Goal: Information Seeking & Learning: Learn about a topic

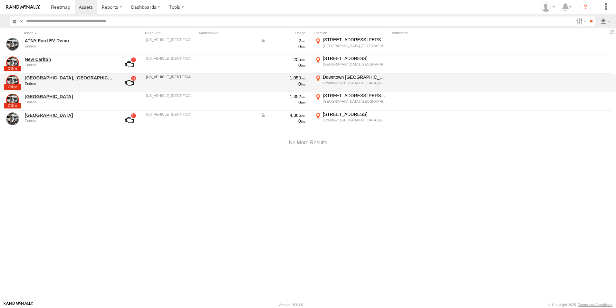
click at [133, 80] on link at bounding box center [130, 82] width 24 height 15
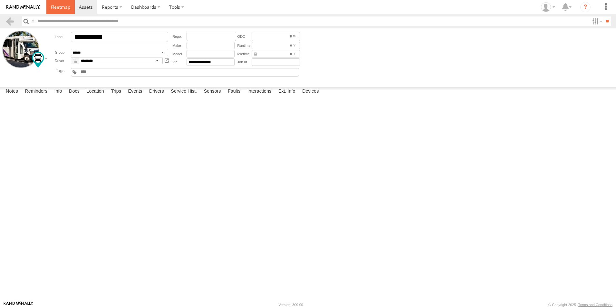
click at [62, 8] on span at bounding box center [60, 7] width 19 height 6
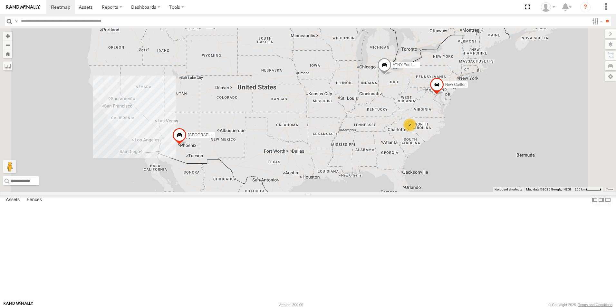
click at [0, 0] on span at bounding box center [0, 0] width 0 height 0
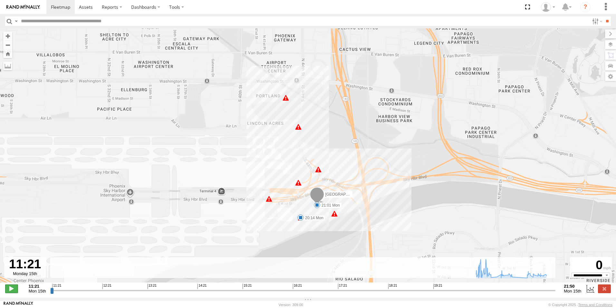
click at [9, 290] on span at bounding box center [11, 288] width 13 height 8
click at [336, 214] on div "414" at bounding box center [334, 213] width 6 height 6
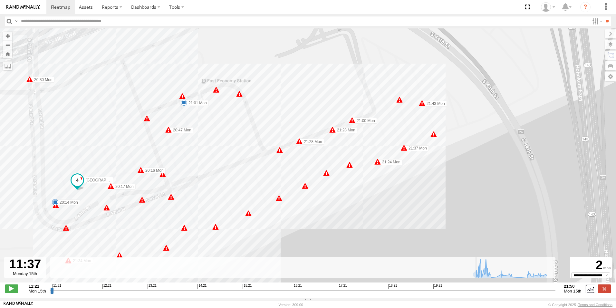
click at [326, 176] on div "81" at bounding box center [326, 173] width 6 height 6
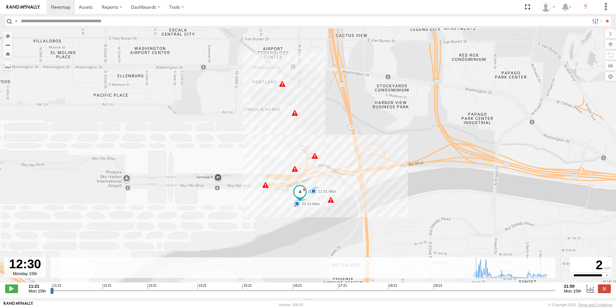
click at [107, 291] on input "range" at bounding box center [303, 290] width 506 height 6
click at [130, 293] on input "range" at bounding box center [303, 290] width 506 height 6
click at [184, 293] on input "range" at bounding box center [303, 290] width 506 height 6
click at [236, 290] on input "range" at bounding box center [303, 290] width 506 height 6
click at [399, 287] on div "11:21 12:21 13:21 14:21 15:21 16:21 17:21 18:21 19:21" at bounding box center [303, 285] width 502 height 5
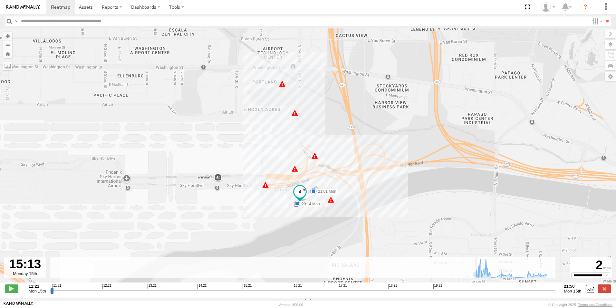
click at [403, 288] on div "11:21 12:21 13:21 14:21 15:21 16:21 17:21 18:21 19:21" at bounding box center [303, 285] width 502 height 5
click at [478, 293] on input "range" at bounding box center [303, 290] width 506 height 6
click at [460, 293] on input "range" at bounding box center [303, 290] width 506 height 6
click at [426, 293] on input "range" at bounding box center [303, 290] width 506 height 6
click at [375, 293] on input "range" at bounding box center [303, 290] width 506 height 6
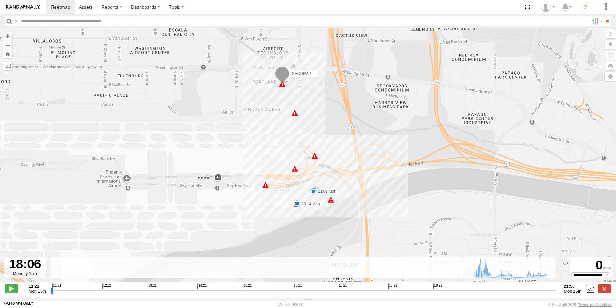
click at [327, 292] on input "range" at bounding box center [303, 290] width 506 height 6
click at [486, 276] on icon at bounding box center [511, 268] width 77 height 19
click at [480, 275] on icon at bounding box center [479, 272] width 5 height 5
click at [487, 270] on icon at bounding box center [484, 267] width 5 height 5
drag, startPoint x: 490, startPoint y: 279, endPoint x: 493, endPoint y: 279, distance: 3.6
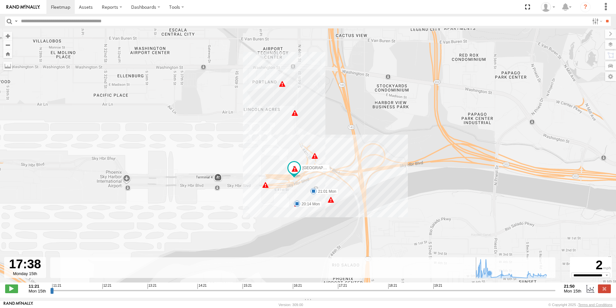
click at [491, 276] on g at bounding box center [489, 272] width 6 height 6
click at [511, 282] on div "Phoenix, AZ 20:14 Mon 21:01 Mon 202 59 10 21 6 6 414" at bounding box center [308, 158] width 616 height 260
drag, startPoint x: 522, startPoint y: 283, endPoint x: 504, endPoint y: 281, distance: 18.2
click at [519, 283] on div "Phoenix, AZ 20:14 Mon 21:01 Mon 202 59 10 21 6 6 414" at bounding box center [308, 158] width 616 height 260
click at [493, 282] on div "Phoenix, AZ 20:14 Mon 21:01 Mon 202 59 10 21 6 6 414" at bounding box center [308, 158] width 616 height 260
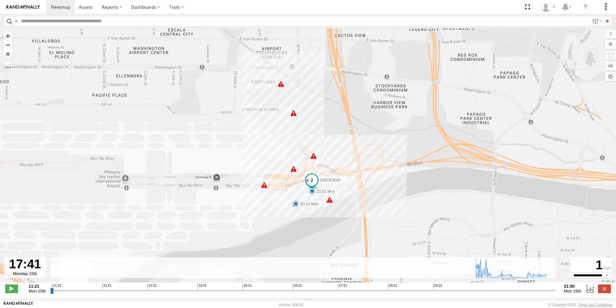
click at [481, 274] on icon at bounding box center [511, 268] width 77 height 19
drag, startPoint x: 585, startPoint y: 283, endPoint x: 588, endPoint y: 280, distance: 4.1
click at [585, 283] on div "Phoenix, AZ 20:14 Mon 21:01 Mon 202 59 10 21 6 6 414" at bounding box center [308, 158] width 616 height 260
click at [589, 277] on select "**********" at bounding box center [591, 274] width 39 height 5
click at [590, 277] on select "**********" at bounding box center [591, 274] width 39 height 5
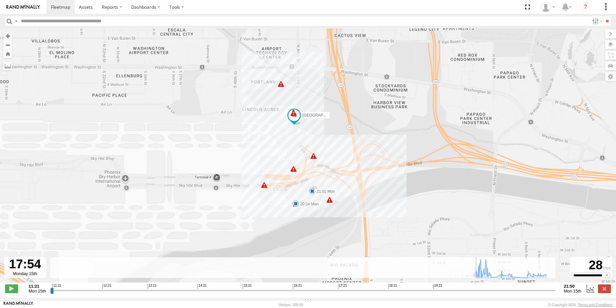
click at [470, 288] on div "11:21 12:21 13:21 14:21 15:21 16:21 17:21 18:21 19:21" at bounding box center [303, 285] width 502 height 5
click at [475, 293] on input "range" at bounding box center [303, 290] width 506 height 6
click at [476, 293] on input "range" at bounding box center [303, 290] width 506 height 6
click at [86, 6] on span at bounding box center [86, 7] width 14 height 6
type input "**********"
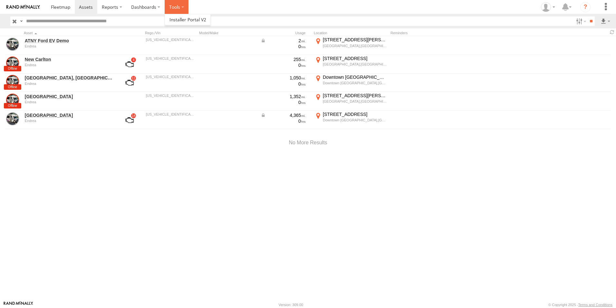
click at [180, 1] on label at bounding box center [177, 7] width 24 height 14
click at [152, 8] on label "Dashboards" at bounding box center [146, 7] width 38 height 14
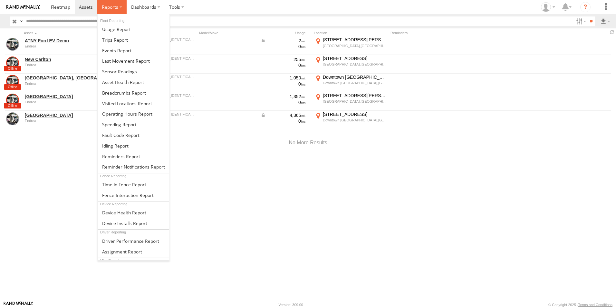
click at [118, 5] on label at bounding box center [111, 7] width 29 height 14
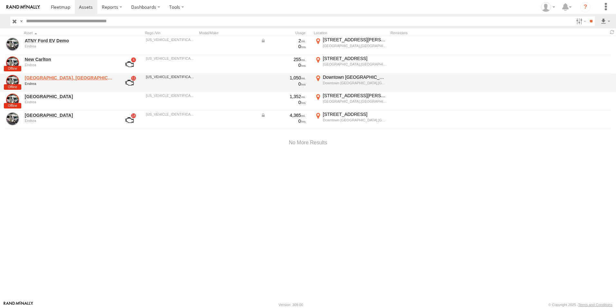
click at [46, 77] on link "Phoenix, AZ" at bounding box center [69, 78] width 88 height 6
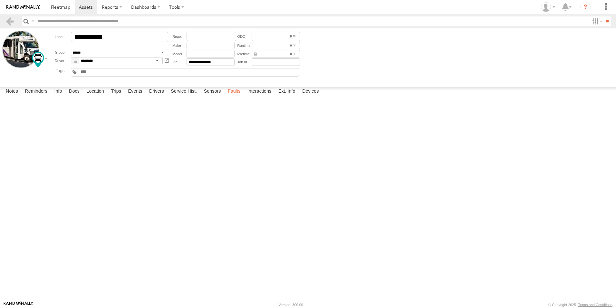
click at [241, 96] on label "Faults" at bounding box center [234, 91] width 19 height 9
click at [161, 96] on label "Drivers" at bounding box center [156, 91] width 21 height 9
click at [0, 0] on div at bounding box center [0, 0] width 0 height 0
click at [74, 96] on label "Docs" at bounding box center [74, 91] width 17 height 9
click at [156, 99] on div "Notes Details Reminders Info Docs Location Trips Events Drivers Service Hist. S…" at bounding box center [308, 93] width 616 height 12
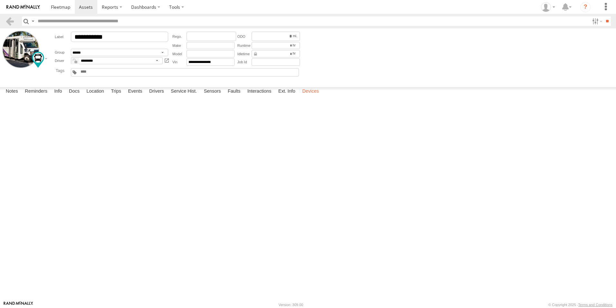
click at [305, 96] on label "Devices" at bounding box center [310, 91] width 23 height 9
click at [0, 0] on div "1.17.10-rc-enc" at bounding box center [0, 0] width 0 height 0
click at [0, 0] on div "3485185F5CF4" at bounding box center [0, 0] width 0 height 0
click at [0, 0] on div at bounding box center [0, 0] width 0 height 0
click at [0, 0] on span at bounding box center [0, 0] width 0 height 0
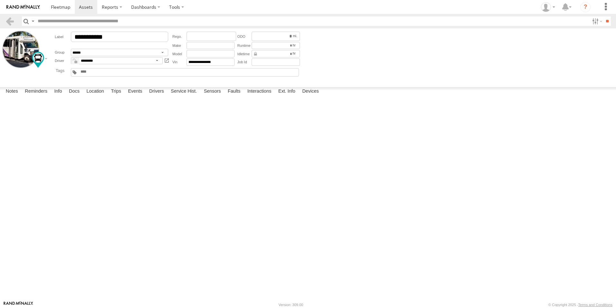
click at [0, 0] on div "21:50 09/15/2025" at bounding box center [0, 0] width 0 height 0
click at [61, 9] on span at bounding box center [60, 7] width 19 height 6
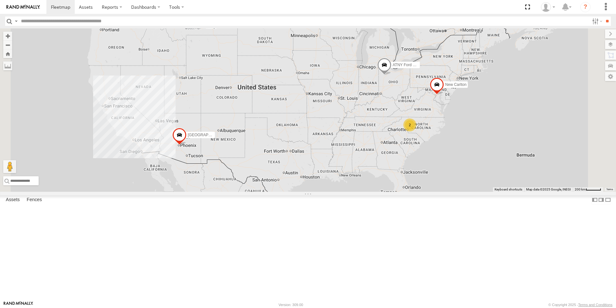
click at [0, 0] on span at bounding box center [0, 0] width 0 height 0
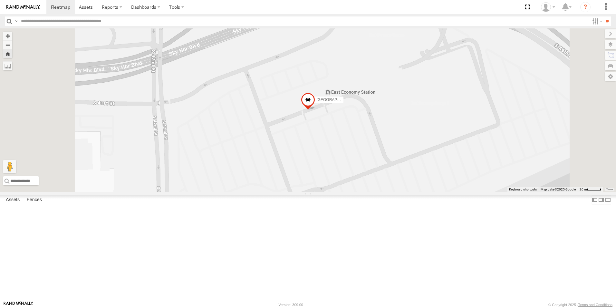
click at [315, 110] on span at bounding box center [308, 101] width 14 height 17
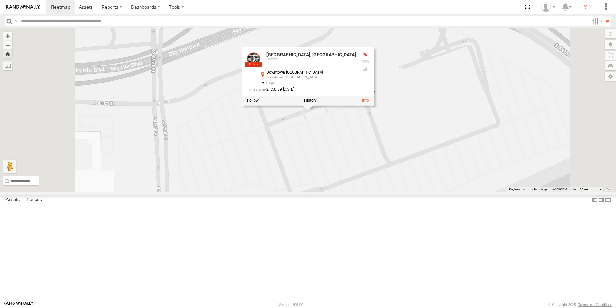
click at [356, 94] on div "Phoenix, AZ Endrea Downtown Phoenix Downtown Phoenix 33.43439 , -111.98525 0 21…" at bounding box center [301, 74] width 109 height 42
click at [317, 103] on label at bounding box center [310, 100] width 13 height 5
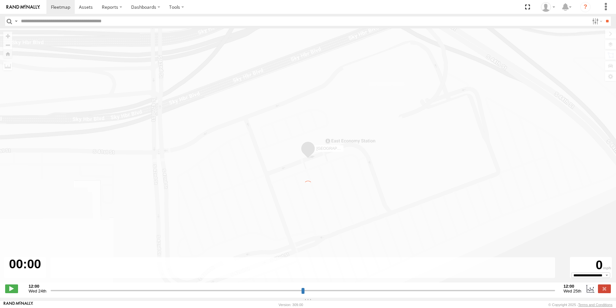
type input "**********"
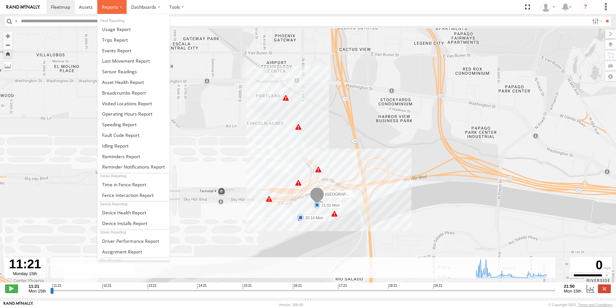
click at [122, 8] on label at bounding box center [111, 7] width 29 height 14
click at [132, 75] on link at bounding box center [134, 71] width 72 height 11
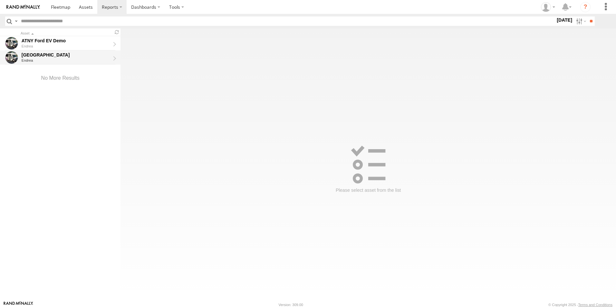
click at [104, 57] on div "[GEOGRAPHIC_DATA]" at bounding box center [66, 55] width 89 height 6
type input "**********"
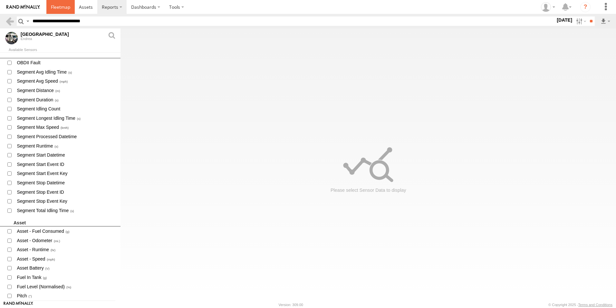
click at [57, 4] on span at bounding box center [60, 7] width 19 height 6
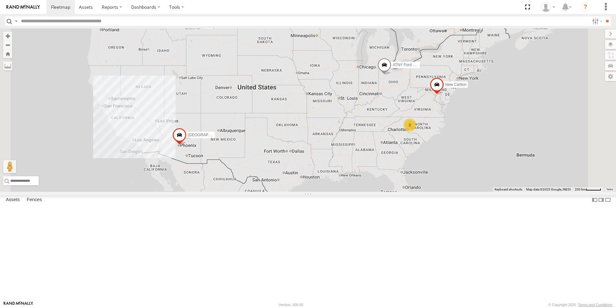
click at [0, 0] on div at bounding box center [0, 0] width 0 height 0
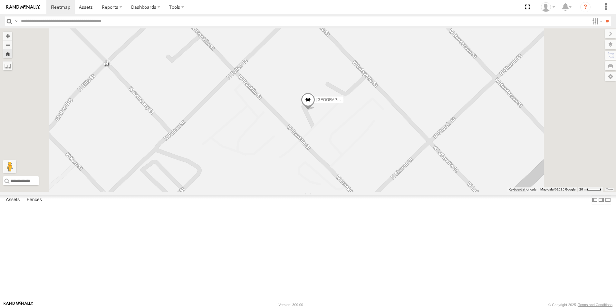
click at [0, 0] on span at bounding box center [0, 0] width 0 height 0
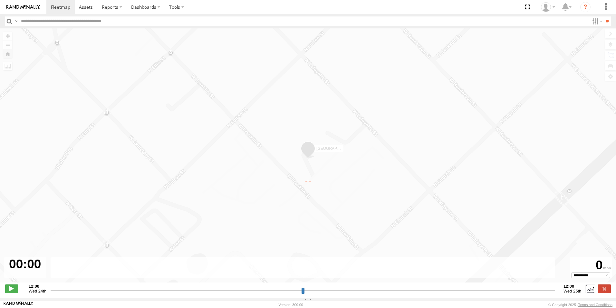
type input "**********"
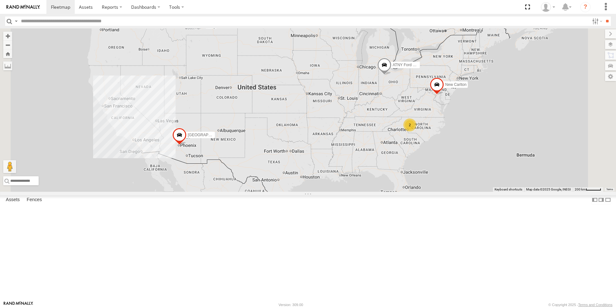
click at [0, 0] on span at bounding box center [0, 0] width 0 height 0
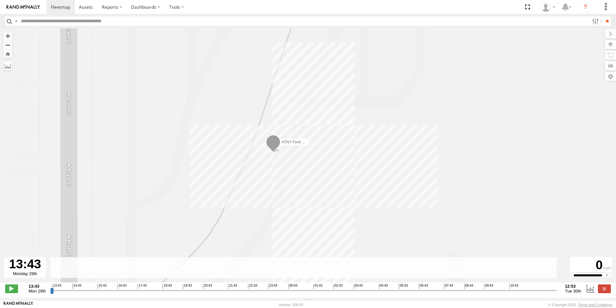
click at [95, 293] on input "range" at bounding box center [303, 290] width 507 height 6
drag, startPoint x: 101, startPoint y: 293, endPoint x: 23, endPoint y: 306, distance: 78.4
type input "**********"
click at [50, 293] on input "range" at bounding box center [303, 290] width 507 height 6
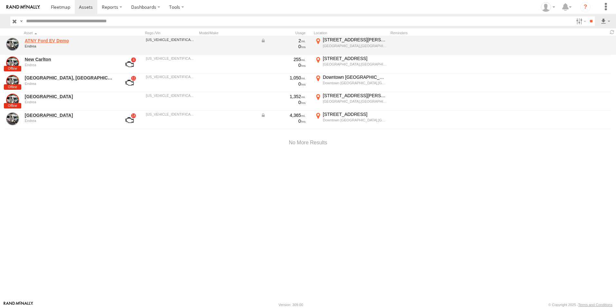
click at [41, 39] on link "ATNY Ford EV Demo" at bounding box center [69, 41] width 88 height 6
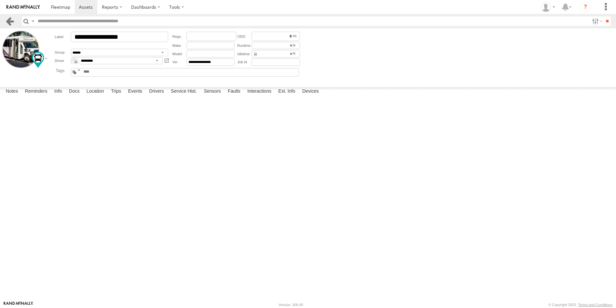
click at [10, 25] on link at bounding box center [9, 20] width 9 height 9
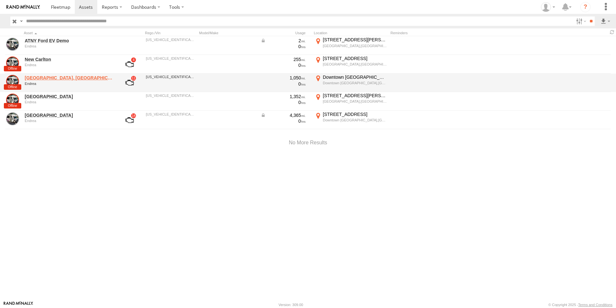
click at [45, 79] on link "[GEOGRAPHIC_DATA], [GEOGRAPHIC_DATA]" at bounding box center [69, 78] width 88 height 6
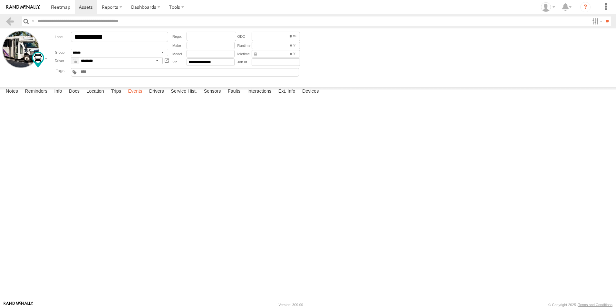
click at [137, 96] on label "Events" at bounding box center [135, 91] width 21 height 9
click at [240, 96] on label "Faults" at bounding box center [234, 91] width 19 height 9
click at [155, 6] on label "Dashboards" at bounding box center [146, 7] width 38 height 14
click at [153, 16] on link at bounding box center [150, 19] width 46 height 11
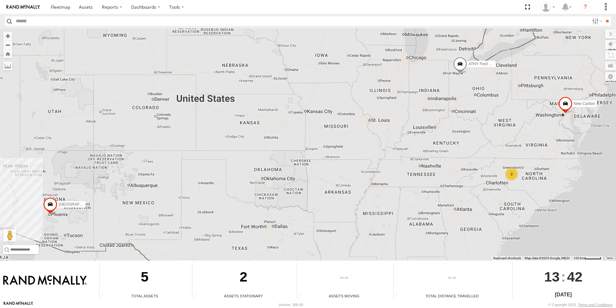
click at [21, 3] on link at bounding box center [23, 7] width 46 height 14
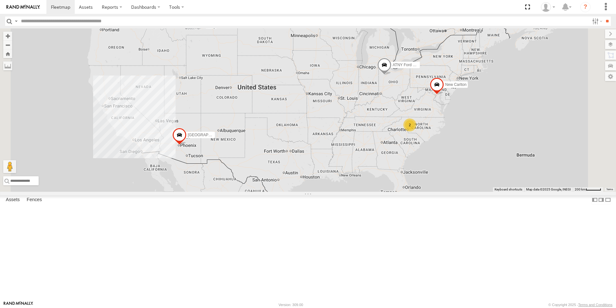
click at [0, 0] on span at bounding box center [0, 0] width 0 height 0
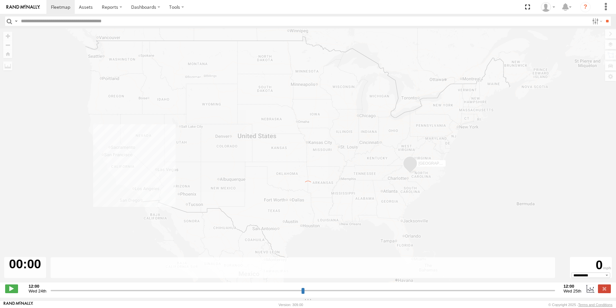
type input "**********"
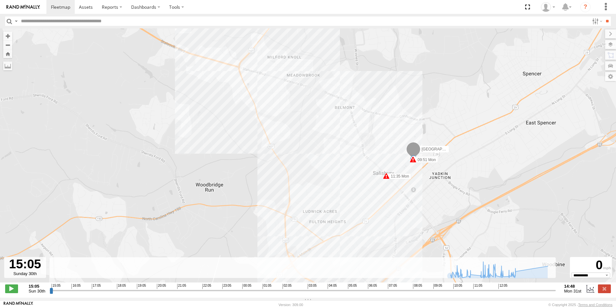
click at [38, 288] on strong "15:05" at bounding box center [37, 285] width 17 height 5
click at [35, 293] on span "Sun 30th" at bounding box center [37, 290] width 17 height 5
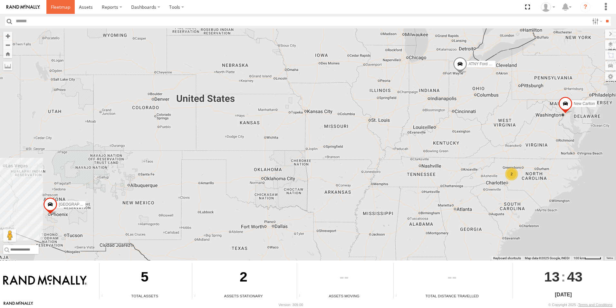
click at [54, 3] on link at bounding box center [60, 7] width 28 height 14
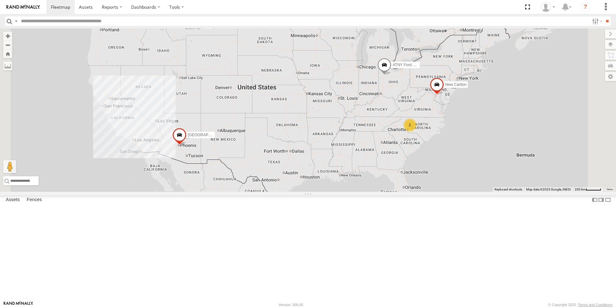
click at [187, 145] on span at bounding box center [179, 136] width 14 height 17
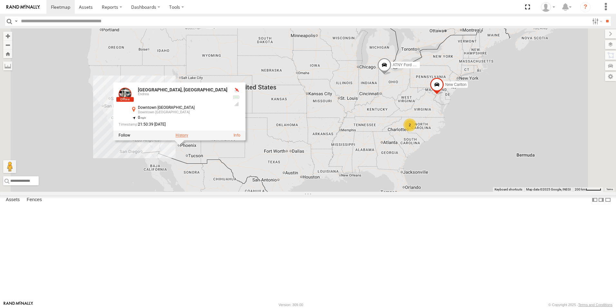
click at [188, 138] on label at bounding box center [182, 135] width 13 height 5
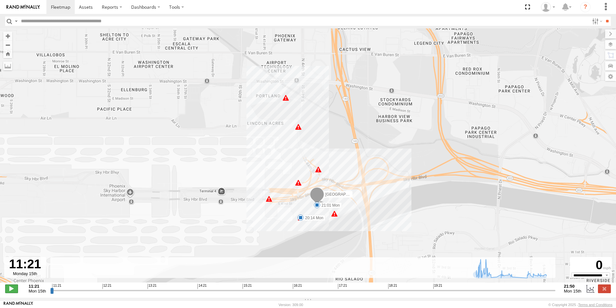
click at [14, 288] on span at bounding box center [11, 288] width 13 height 8
drag, startPoint x: 57, startPoint y: 293, endPoint x: 476, endPoint y: 285, distance: 419.5
click at [476, 287] on input "range" at bounding box center [303, 290] width 506 height 6
click at [588, 277] on select "**********" at bounding box center [591, 274] width 39 height 5
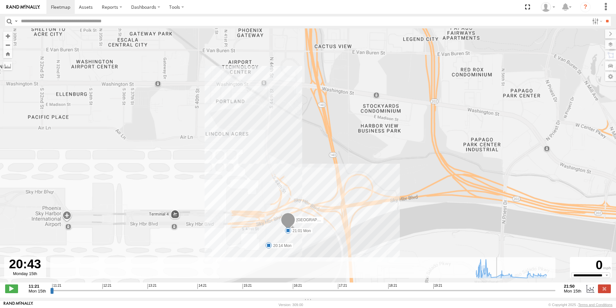
drag, startPoint x: 275, startPoint y: 149, endPoint x: 316, endPoint y: 201, distance: 66.1
click at [316, 201] on div "Phoenix, AZ 20:14 Mon 21:01 Mon" at bounding box center [308, 158] width 616 height 260
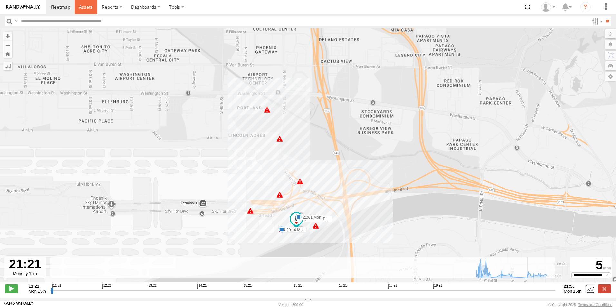
click at [80, 10] on span at bounding box center [86, 7] width 14 height 6
type input "**********"
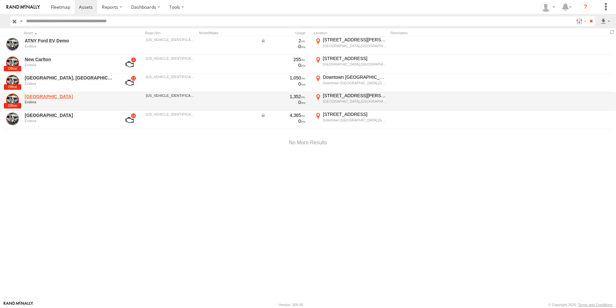
click at [34, 97] on link "[GEOGRAPHIC_DATA]" at bounding box center [69, 96] width 88 height 6
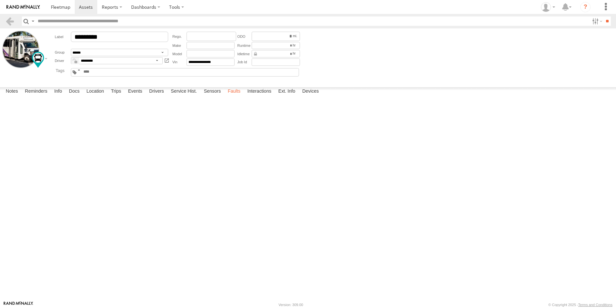
click at [240, 96] on label "Faults" at bounding box center [234, 91] width 19 height 9
click at [309, 96] on label "Devices" at bounding box center [310, 91] width 23 height 9
click at [13, 24] on link at bounding box center [9, 20] width 9 height 9
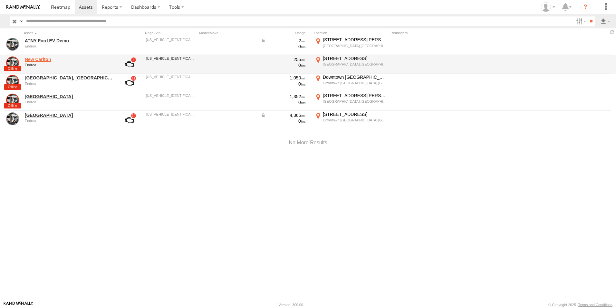
click at [42, 60] on link "New Carlton" at bounding box center [69, 59] width 88 height 6
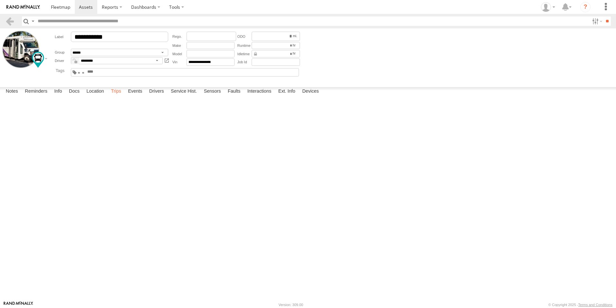
click at [113, 96] on label "Trips" at bounding box center [116, 91] width 17 height 9
click at [236, 96] on label "Faults" at bounding box center [234, 91] width 19 height 9
drag, startPoint x: 47, startPoint y: 100, endPoint x: 33, endPoint y: 100, distance: 14.5
click at [0, 0] on div "P0E67" at bounding box center [0, 0] width 0 height 0
click at [149, 7] on label "Dashboards" at bounding box center [146, 7] width 38 height 14
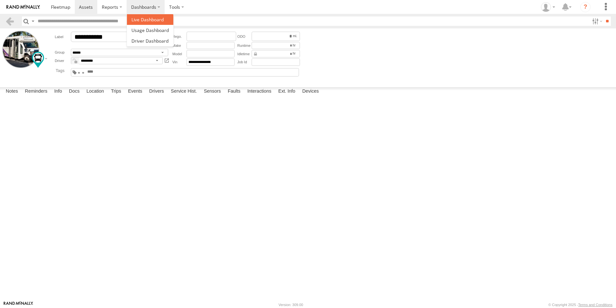
click at [148, 17] on span at bounding box center [148, 19] width 32 height 6
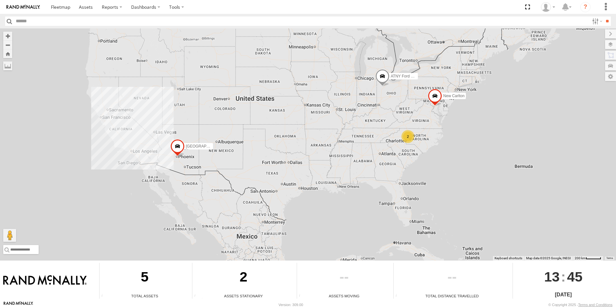
click at [407, 134] on div "2" at bounding box center [408, 136] width 13 height 13
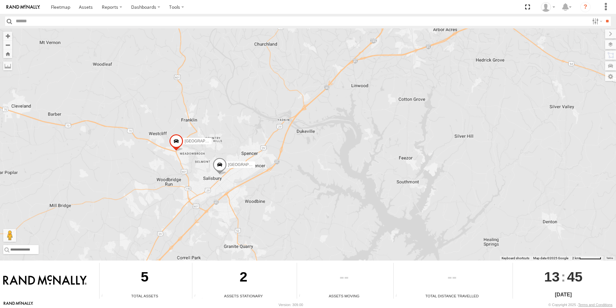
drag, startPoint x: 168, startPoint y: 150, endPoint x: 278, endPoint y: 183, distance: 115.3
click at [279, 183] on div "ATNY Ford EV Demo [GEOGRAPHIC_DATA], [GEOGRAPHIC_DATA] New [PERSON_NAME] [PERSO…" at bounding box center [308, 144] width 616 height 232
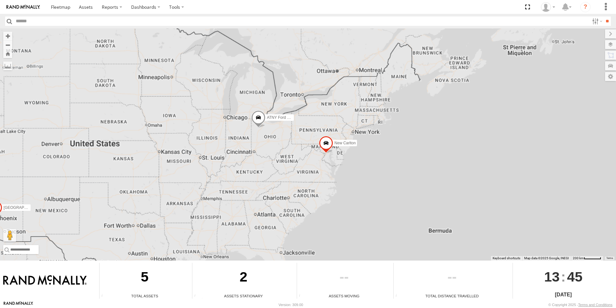
drag, startPoint x: 206, startPoint y: 169, endPoint x: 266, endPoint y: 182, distance: 60.8
click at [281, 190] on div "ATNY Ford EV Demo Phoenix, AZ New Carlton" at bounding box center [308, 144] width 616 height 232
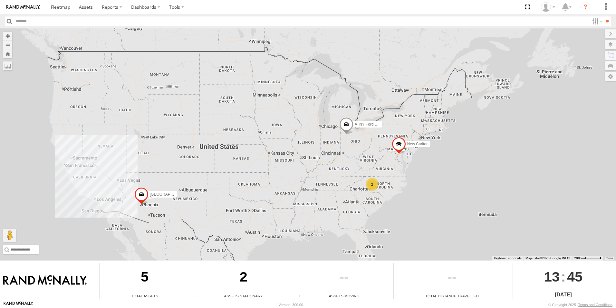
drag, startPoint x: 265, startPoint y: 177, endPoint x: 341, endPoint y: 177, distance: 76.1
click at [341, 177] on div "ATNY Ford EV Demo Phoenix, AZ New Carlton 2" at bounding box center [308, 144] width 616 height 232
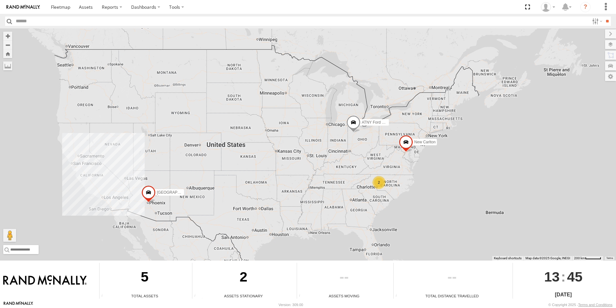
click at [143, 288] on div "5" at bounding box center [145, 277] width 90 height 30
click at [136, 274] on div "5" at bounding box center [145, 277] width 90 height 30
click at [56, 8] on span at bounding box center [60, 7] width 19 height 6
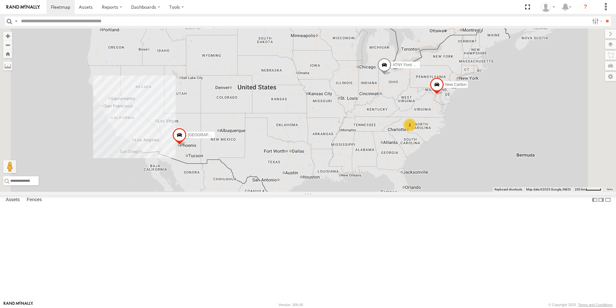
click at [0, 0] on span at bounding box center [0, 0] width 0 height 0
type input "**********"
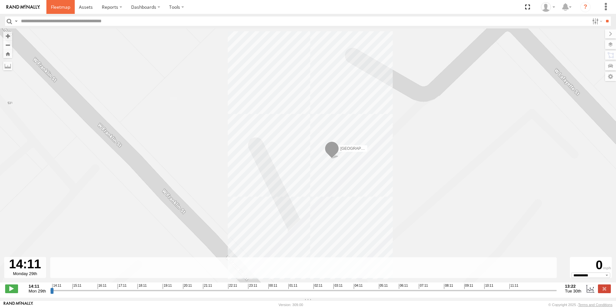
click at [70, 9] on link at bounding box center [60, 7] width 28 height 14
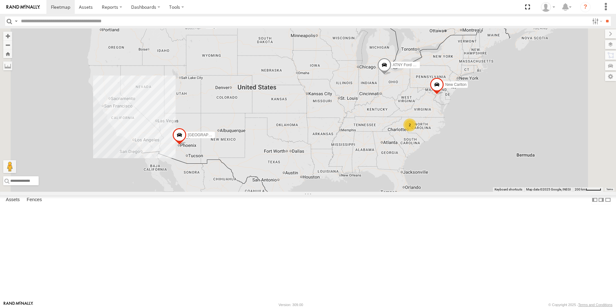
click at [0, 0] on span at bounding box center [0, 0] width 0 height 0
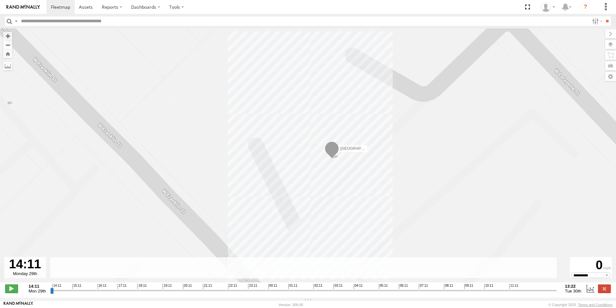
click at [14, 289] on span at bounding box center [11, 288] width 13 height 8
click at [599, 281] on div "[GEOGRAPHIC_DATA]" at bounding box center [308, 158] width 616 height 260
click at [599, 277] on select "**********" at bounding box center [591, 274] width 39 height 5
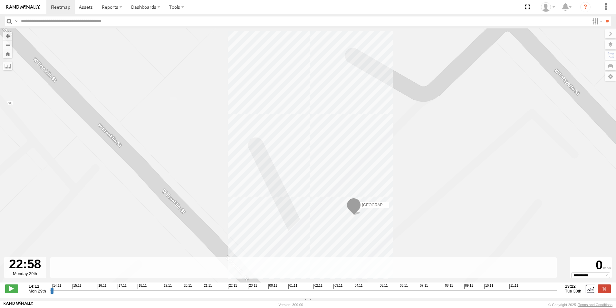
drag, startPoint x: 58, startPoint y: 292, endPoint x: 242, endPoint y: 278, distance: 184.9
type input "**********"
click at [242, 287] on input "range" at bounding box center [303, 290] width 507 height 6
click at [592, 290] on label at bounding box center [591, 288] width 10 height 8
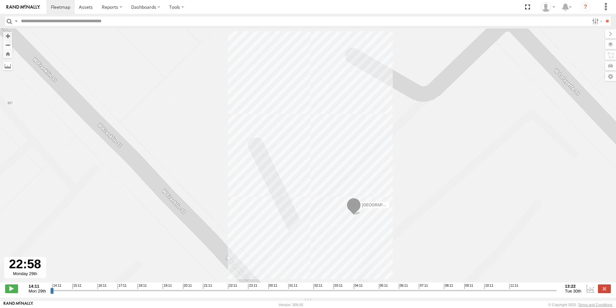
click at [8, 65] on label at bounding box center [7, 65] width 9 height 9
click at [0, 0] on label at bounding box center [0, 0] width 0 height 0
click at [9, 63] on label at bounding box center [7, 65] width 9 height 9
click at [6, 42] on button "Zoom out" at bounding box center [7, 44] width 9 height 9
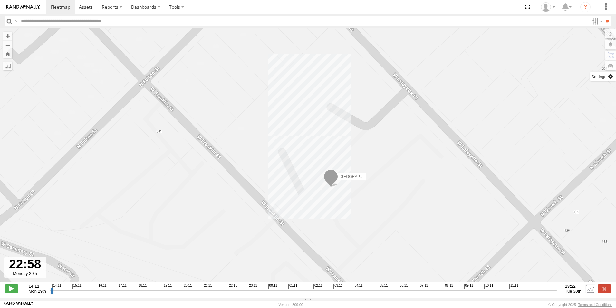
click at [612, 78] on label at bounding box center [604, 76] width 26 height 9
click at [593, 43] on label at bounding box center [605, 44] width 24 height 9
click at [0, 0] on div "Basemaps" at bounding box center [0, 0] width 0 height 0
click at [0, 0] on span "Basemaps" at bounding box center [0, 0] width 0 height 0
click at [0, 0] on label "Satellite" at bounding box center [0, 0] width 0 height 0
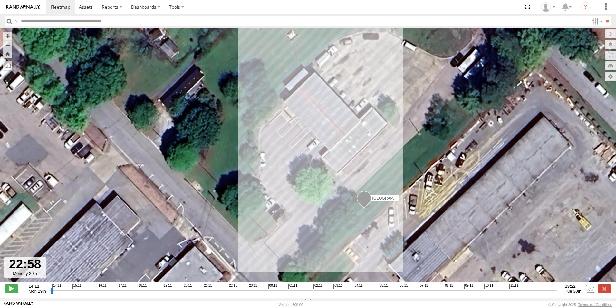
drag, startPoint x: 333, startPoint y: 215, endPoint x: 368, endPoint y: 213, distance: 34.9
click at [368, 213] on div "[GEOGRAPHIC_DATA]" at bounding box center [308, 158] width 616 height 260
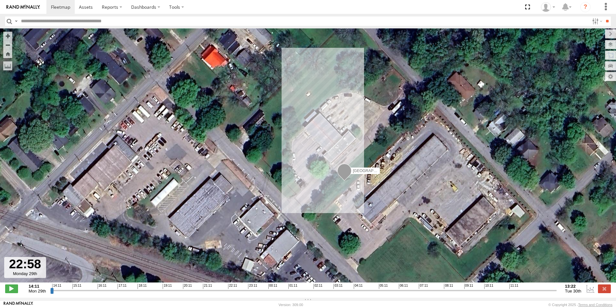
click at [0, 0] on span "Roadmap" at bounding box center [0, 0] width 0 height 0
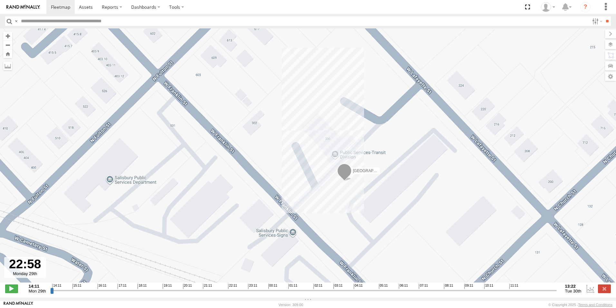
click at [370, 152] on div "[GEOGRAPHIC_DATA]" at bounding box center [308, 158] width 616 height 260
click at [596, 20] on label at bounding box center [597, 20] width 14 height 9
click at [32, 9] on link at bounding box center [23, 7] width 46 height 14
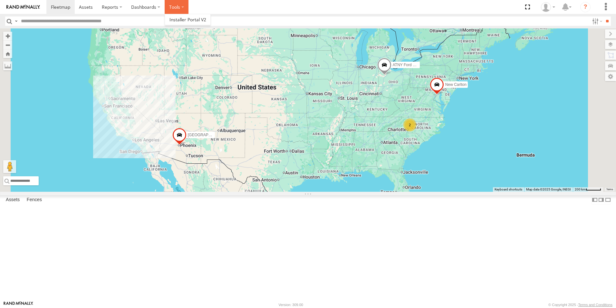
click at [171, 7] on label at bounding box center [177, 7] width 24 height 14
click at [183, 21] on span at bounding box center [188, 19] width 37 height 6
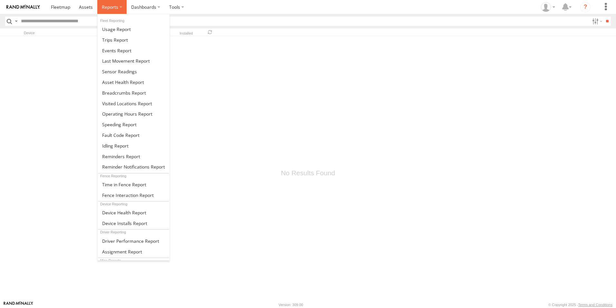
click at [115, 8] on span at bounding box center [110, 7] width 16 height 6
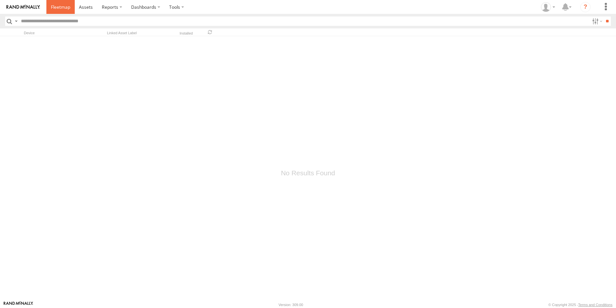
click at [57, 10] on span at bounding box center [60, 7] width 19 height 6
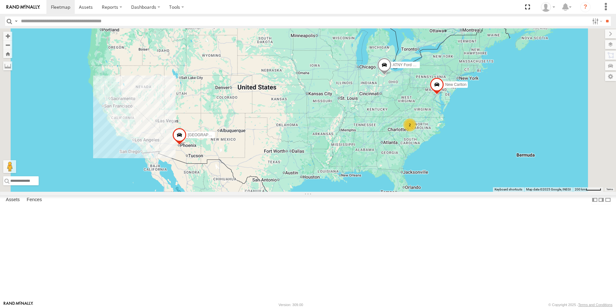
click at [35, 7] on img at bounding box center [23, 7] width 34 height 5
click at [0, 0] on link at bounding box center [0, 0] width 0 height 0
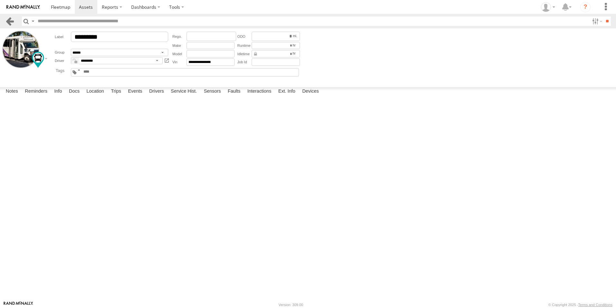
click at [12, 22] on link at bounding box center [9, 20] width 9 height 9
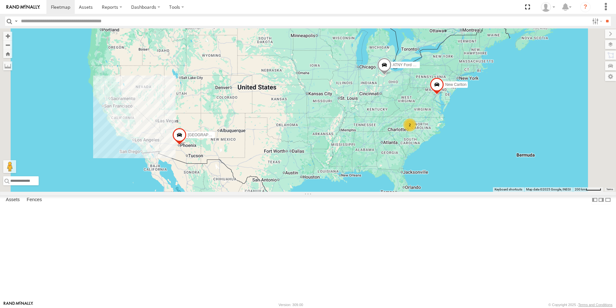
click at [0, 0] on div "New Carlton" at bounding box center [0, 0] width 0 height 0
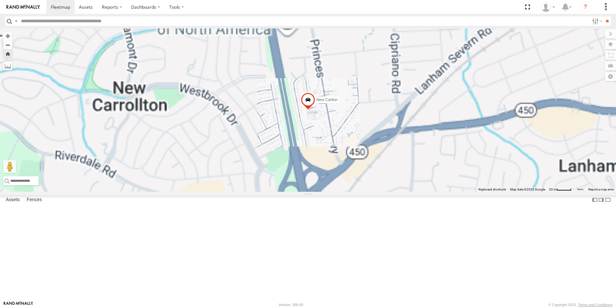
click at [0, 0] on span at bounding box center [0, 0] width 0 height 0
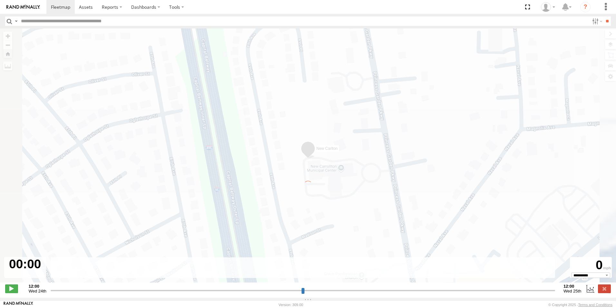
type input "**********"
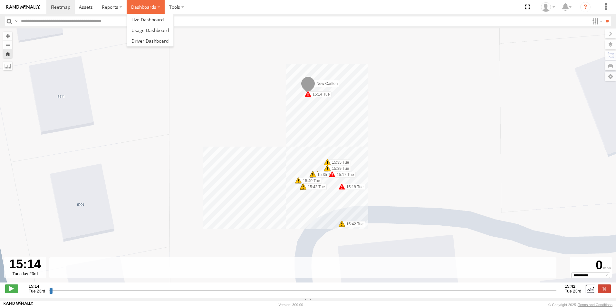
click at [145, 10] on label "Dashboards" at bounding box center [146, 7] width 38 height 14
click at [152, 32] on span at bounding box center [150, 30] width 37 height 6
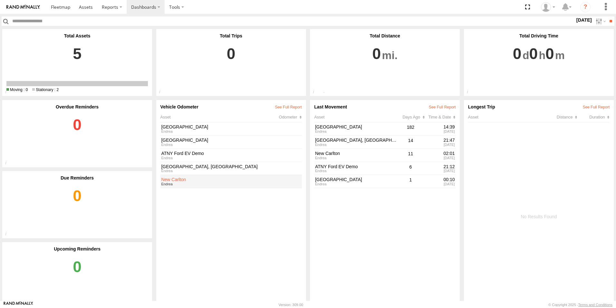
click at [174, 179] on link "New Carlton" at bounding box center [230, 179] width 138 height 5
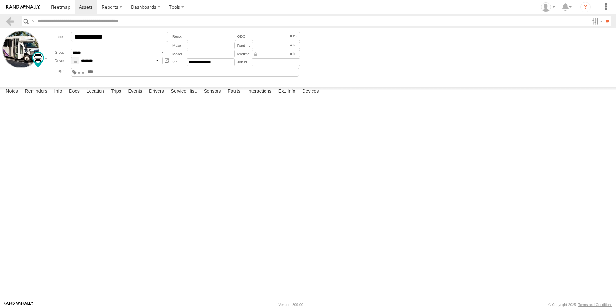
click at [25, 8] on img at bounding box center [23, 7] width 34 height 5
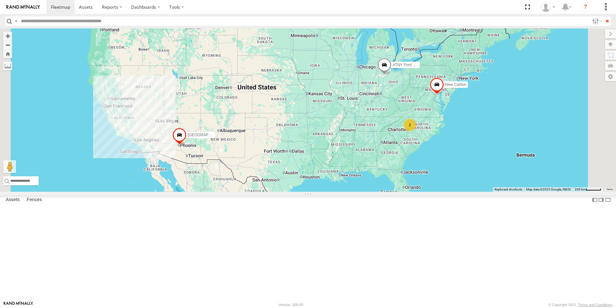
click at [0, 0] on div "[GEOGRAPHIC_DATA], [GEOGRAPHIC_DATA]" at bounding box center [0, 0] width 0 height 0
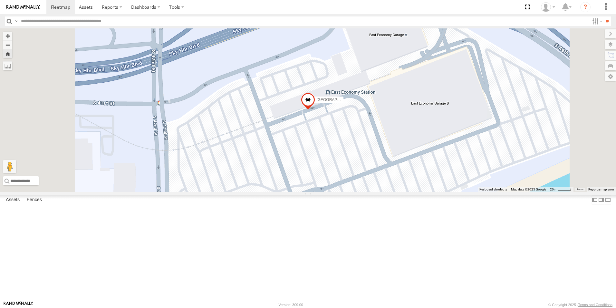
click at [0, 0] on span at bounding box center [0, 0] width 0 height 0
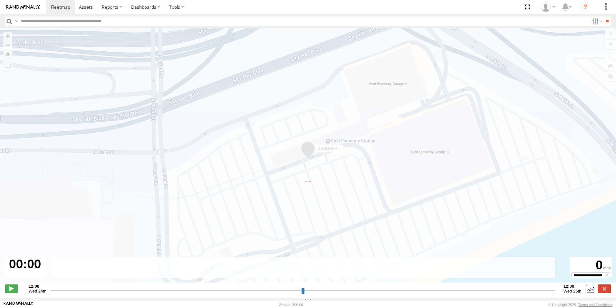
type input "**********"
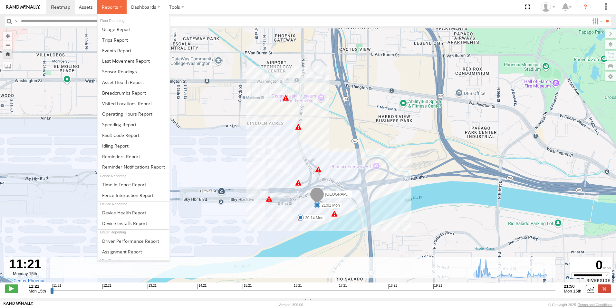
click at [121, 8] on label at bounding box center [111, 7] width 29 height 14
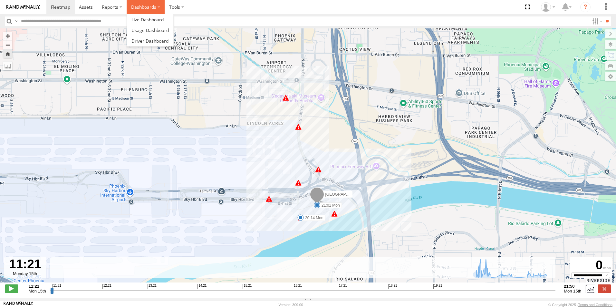
click at [149, 5] on label "Dashboards" at bounding box center [146, 7] width 38 height 14
click at [127, 5] on label "Dashboards" at bounding box center [146, 7] width 38 height 14
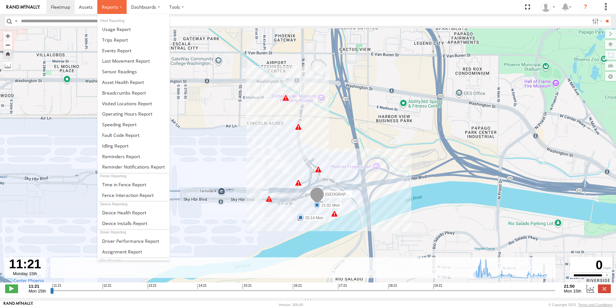
click at [122, 4] on label at bounding box center [111, 7] width 29 height 14
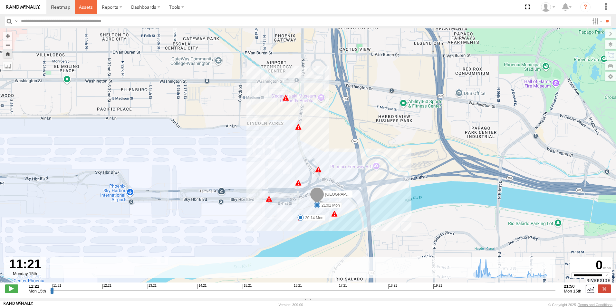
click at [77, 8] on link at bounding box center [86, 7] width 23 height 14
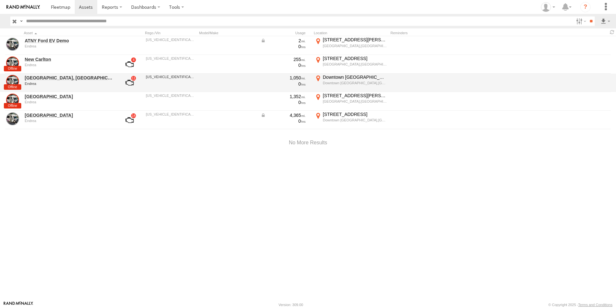
click at [318, 76] on label "[GEOGRAPHIC_DATA] -111.98525" at bounding box center [351, 82] width 74 height 17
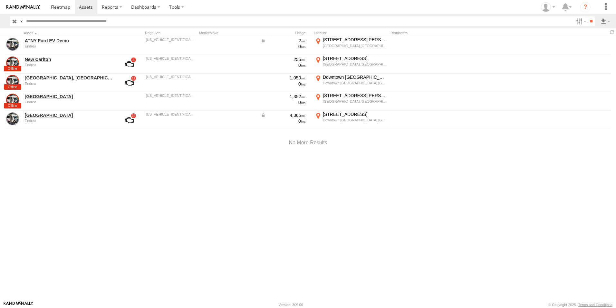
click at [0, 0] on label "×" at bounding box center [0, 0] width 0 height 0
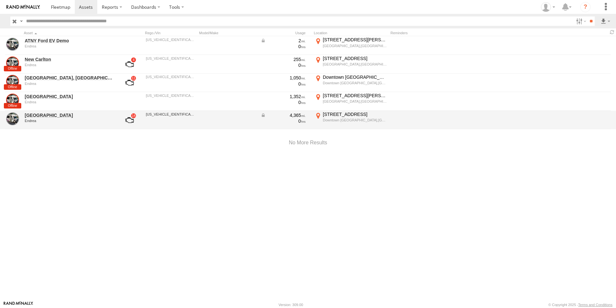
click at [132, 117] on link at bounding box center [130, 119] width 24 height 15
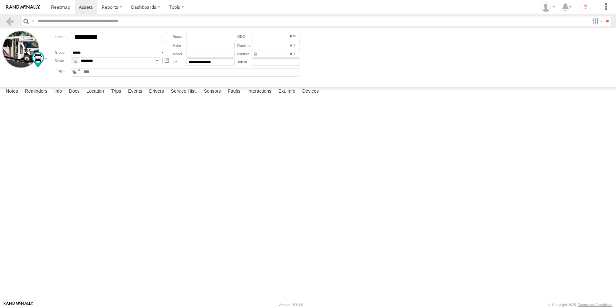
scroll to position [2, 0]
click at [289, 96] on label "Ext. Info" at bounding box center [287, 91] width 24 height 9
click at [316, 99] on div "Notes Details Reminders Info Docs Location Trips Events Drivers Service Hist. S…" at bounding box center [308, 93] width 616 height 12
click at [313, 96] on label "Devices" at bounding box center [310, 91] width 23 height 9
click at [0, 0] on span at bounding box center [0, 0] width 0 height 0
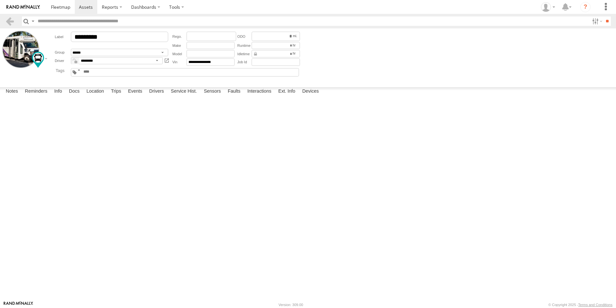
click at [0, 0] on div at bounding box center [0, 0] width 0 height 0
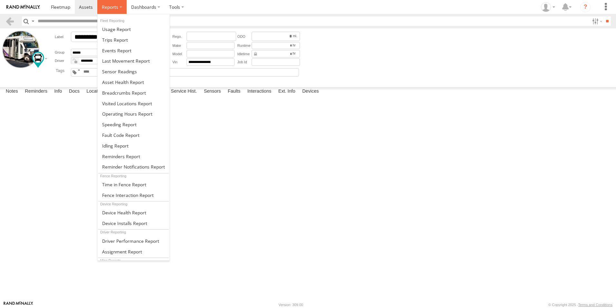
click at [108, 4] on span at bounding box center [110, 7] width 16 height 6
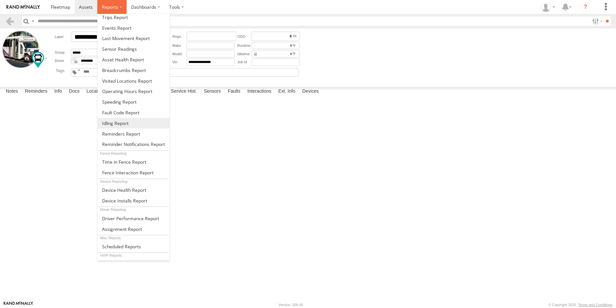
scroll to position [32, 0]
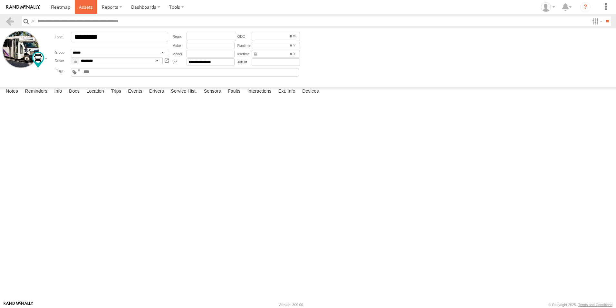
click at [80, 11] on link at bounding box center [86, 7] width 23 height 14
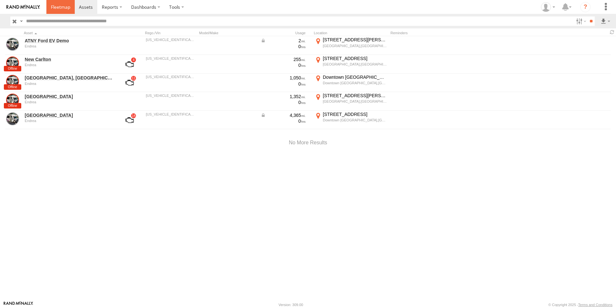
click at [64, 5] on span at bounding box center [60, 7] width 19 height 6
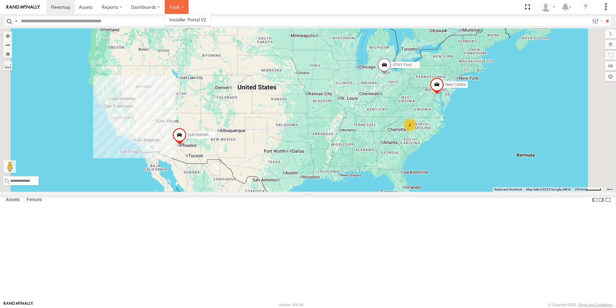
click at [175, 9] on label at bounding box center [177, 7] width 24 height 14
click at [153, 8] on label "Dashboards" at bounding box center [146, 7] width 38 height 14
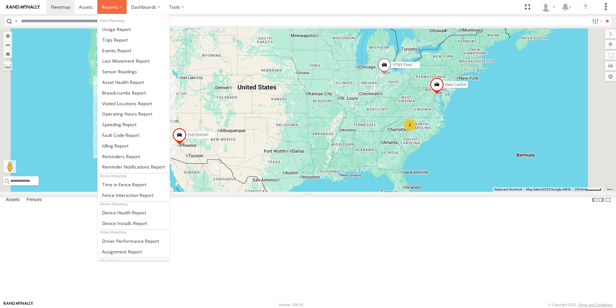
click at [103, 5] on span at bounding box center [110, 7] width 16 height 6
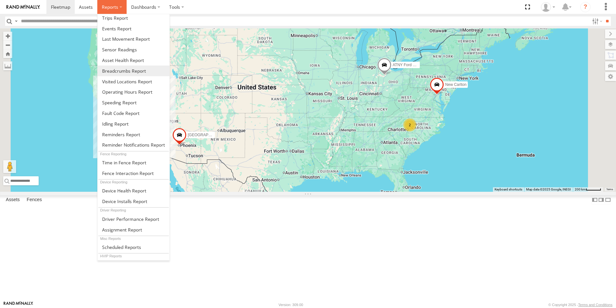
scroll to position [32, 0]
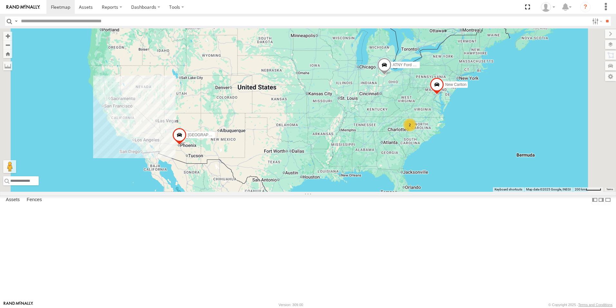
click at [444, 95] on span at bounding box center [437, 85] width 14 height 17
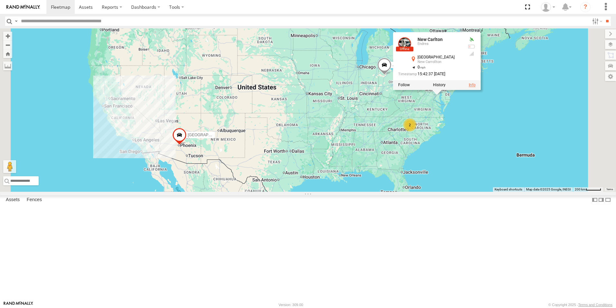
click at [476, 87] on link at bounding box center [472, 85] width 7 height 5
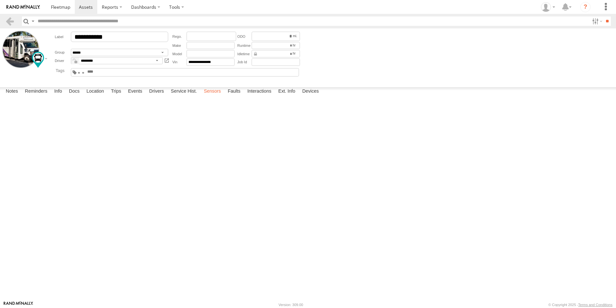
click at [224, 96] on label "Sensors" at bounding box center [213, 91] width 24 height 9
click at [230, 96] on label "Faults" at bounding box center [234, 91] width 19 height 9
click at [195, 96] on label "Service Hist." at bounding box center [184, 91] width 33 height 9
click at [162, 96] on label "Drivers" at bounding box center [156, 91] width 21 height 9
click at [135, 96] on label "Events" at bounding box center [135, 91] width 21 height 9
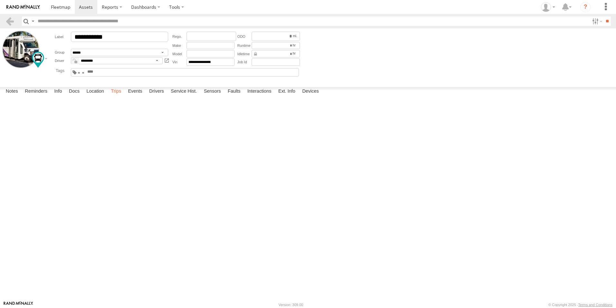
click at [116, 96] on label "Trips" at bounding box center [116, 91] width 17 height 9
click at [101, 96] on label "Location" at bounding box center [95, 91] width 24 height 9
click at [79, 96] on label "Docs" at bounding box center [74, 91] width 17 height 9
click at [55, 96] on label "Info" at bounding box center [58, 91] width 14 height 9
click at [34, 96] on label "Reminders" at bounding box center [36, 91] width 29 height 9
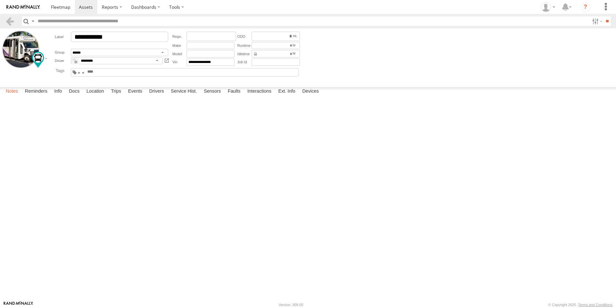
click at [14, 96] on label "Notes" at bounding box center [12, 91] width 19 height 9
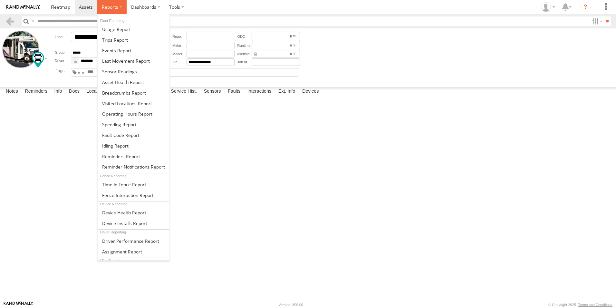
click at [122, 2] on label at bounding box center [111, 7] width 29 height 14
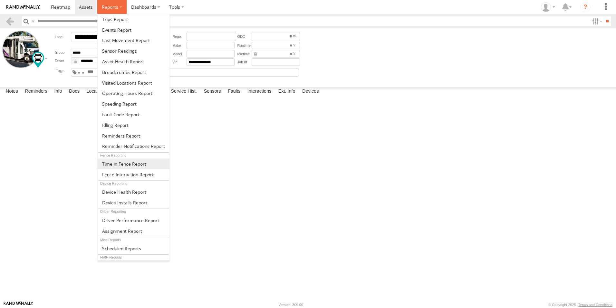
scroll to position [32, 0]
